Goal: Task Accomplishment & Management: Complete application form

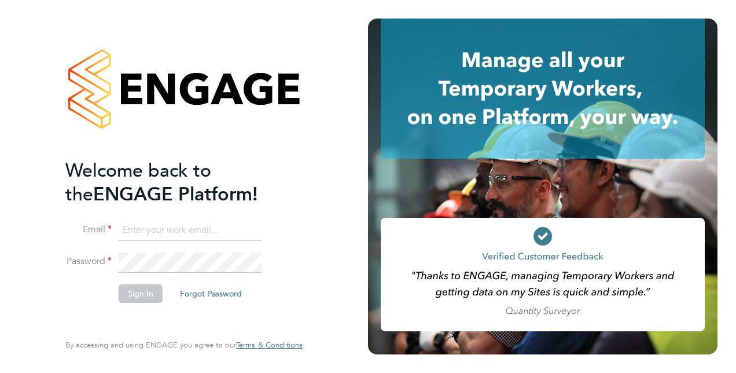
click at [216, 235] on input at bounding box center [190, 230] width 143 height 21
type input "[PERSON_NAME][EMAIL_ADDRESS][DOMAIN_NAME]"
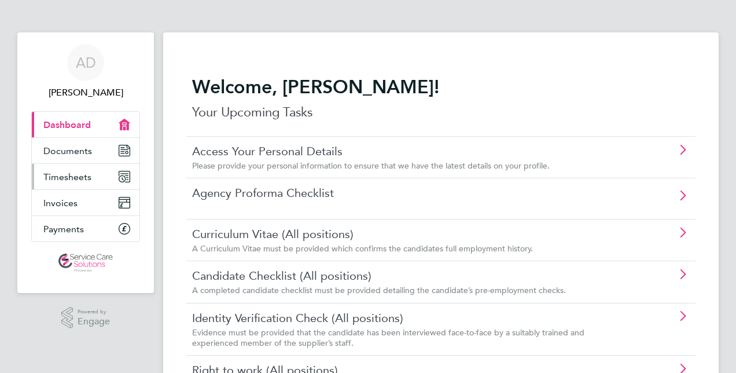
click at [93, 179] on link "Timesheets" at bounding box center [86, 176] width 108 height 25
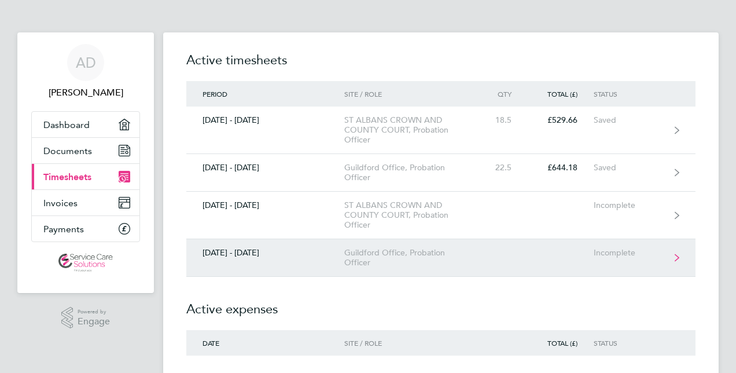
click at [330, 254] on div "[DATE] - [DATE]" at bounding box center [265, 253] width 158 height 10
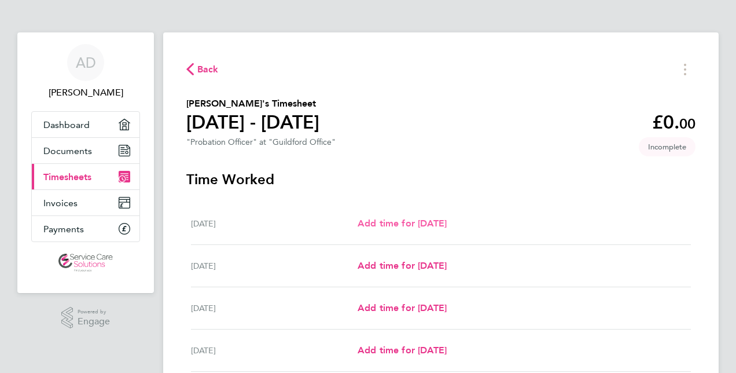
click at [405, 223] on span "Add time for [DATE]" at bounding box center [402, 223] width 89 height 11
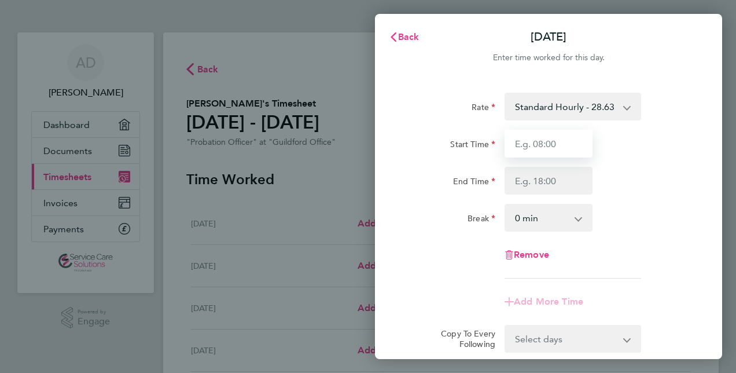
click at [534, 145] on input "Start Time" at bounding box center [549, 144] width 88 height 28
type input "09:00"
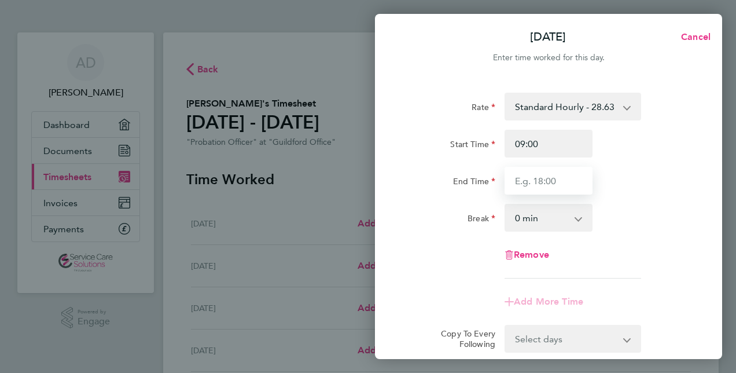
click at [530, 184] on input "End Time" at bounding box center [549, 181] width 88 height 28
type input "16:00"
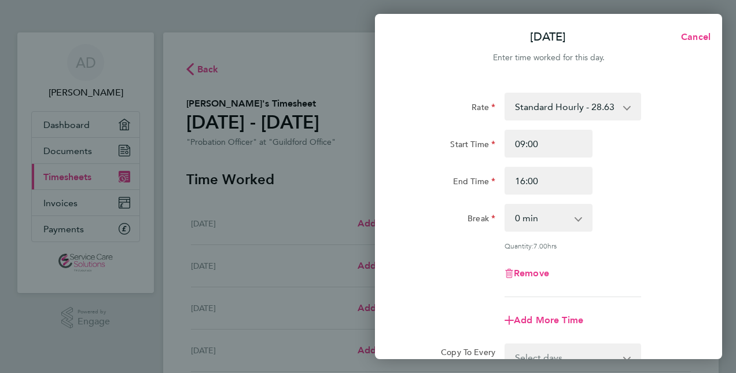
click at [456, 203] on div "Rate Standard Hourly - 28.63 Start Time 09:00 End Time 16:00 Break 0 min 15 min…" at bounding box center [549, 195] width 282 height 204
click at [523, 144] on input "09:00" at bounding box center [549, 144] width 88 height 28
type input "08:30"
click at [477, 181] on label "End Time" at bounding box center [474, 183] width 42 height 14
click at [505, 181] on input "End Time" at bounding box center [549, 181] width 88 height 28
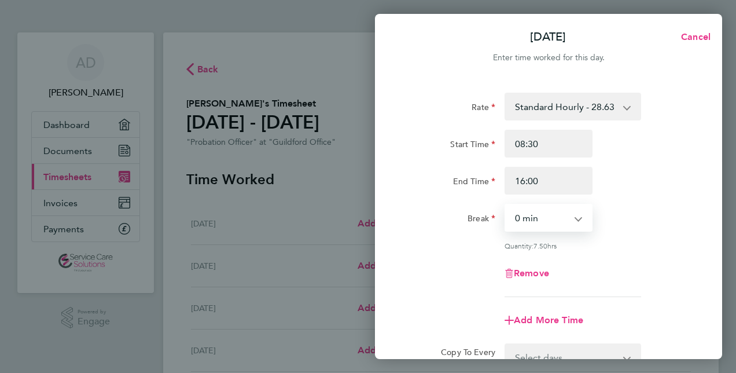
click at [519, 219] on select "0 min 15 min 30 min 45 min 60 min 75 min 90 min" at bounding box center [542, 217] width 72 height 25
select select "30"
click at [506, 205] on select "0 min 15 min 30 min 45 min 60 min 75 min 90 min" at bounding box center [542, 217] width 72 height 25
click at [454, 263] on div "Remove" at bounding box center [549, 273] width 292 height 28
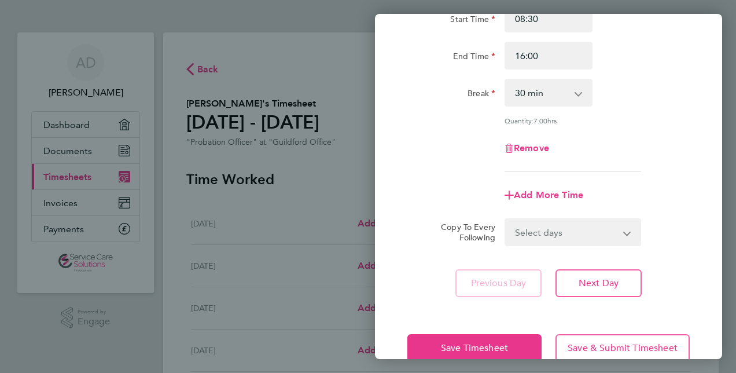
scroll to position [126, 0]
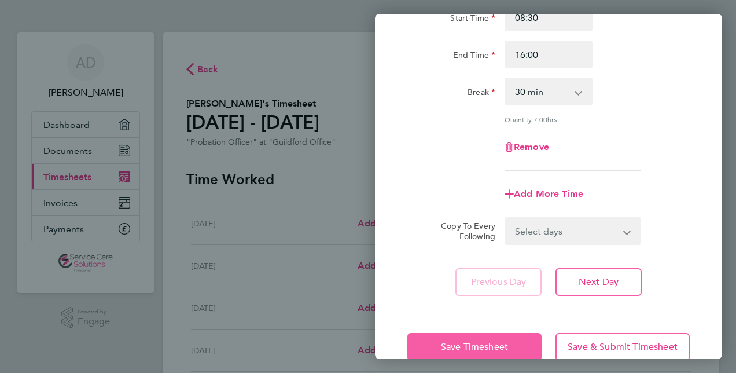
click at [496, 350] on span "Save Timesheet" at bounding box center [474, 347] width 67 height 12
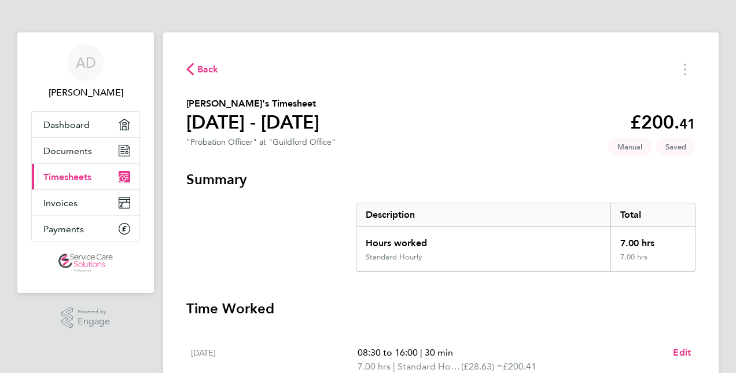
click at [201, 69] on span "Back" at bounding box center [207, 70] width 21 height 14
